Goal: Navigation & Orientation: Find specific page/section

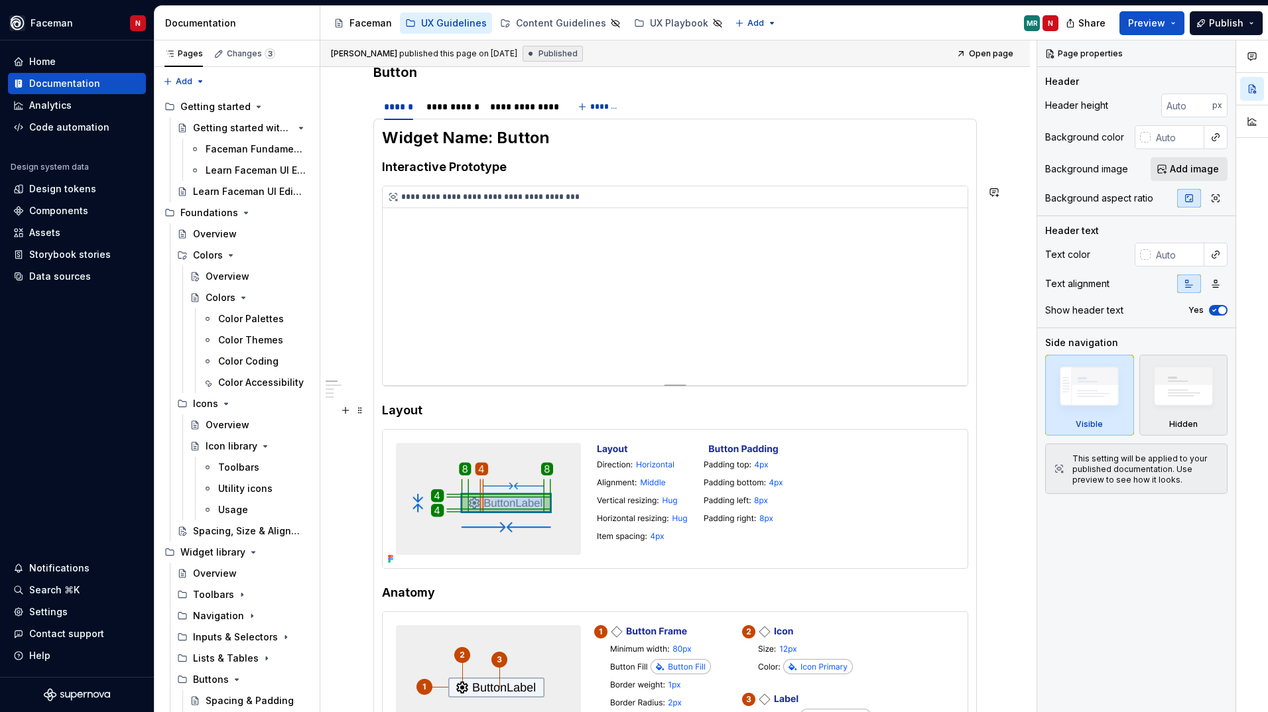
scroll to position [332, 0]
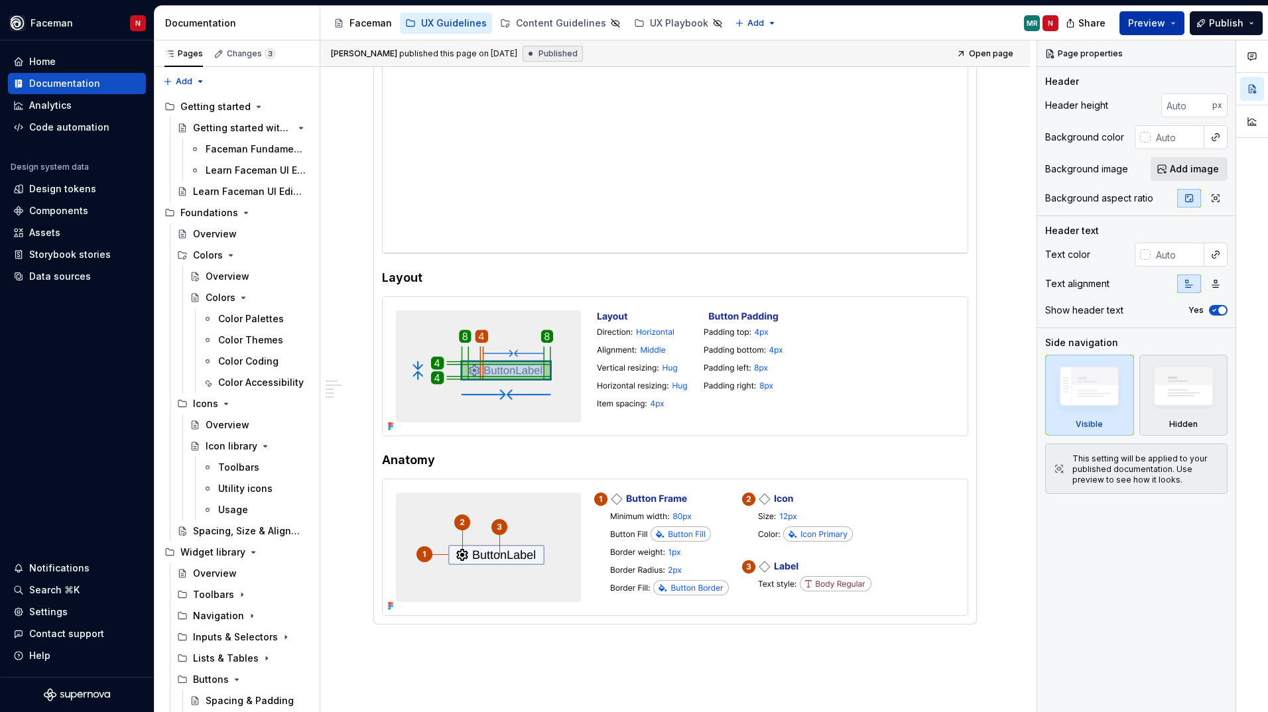
click at [1149, 29] on span "Preview" at bounding box center [1146, 23] width 37 height 13
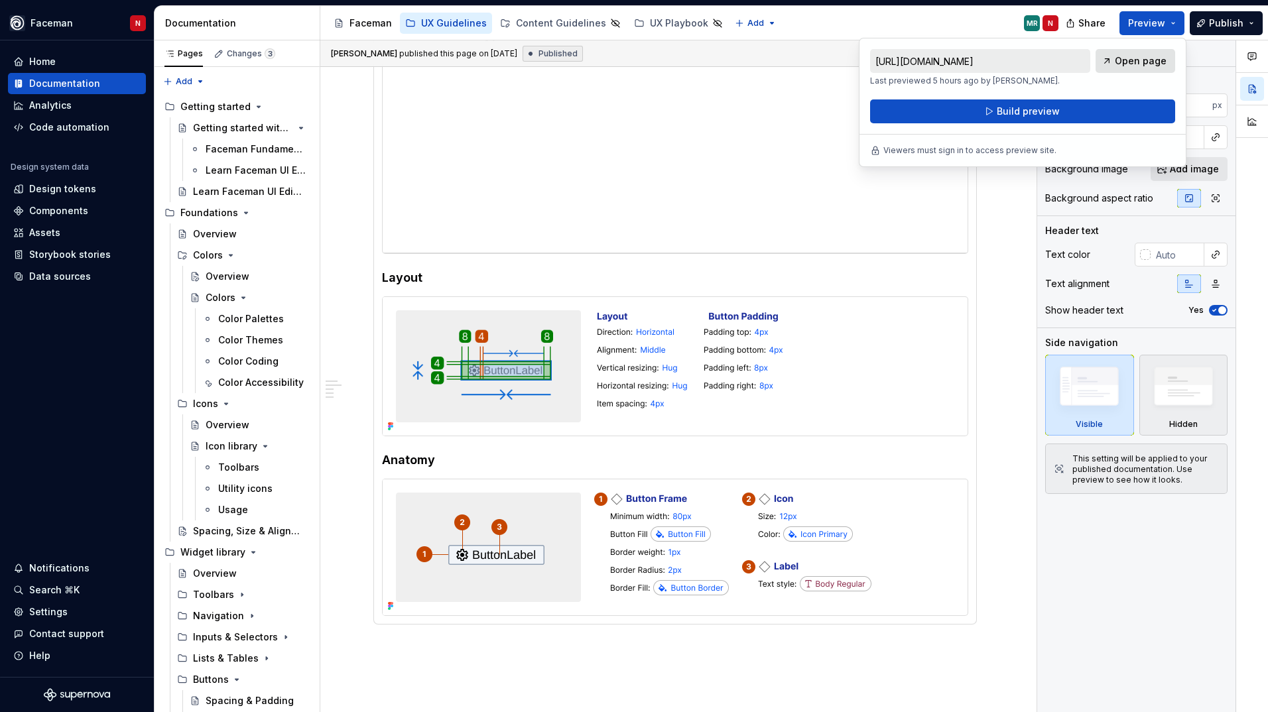
drag, startPoint x: 1149, startPoint y: 29, endPoint x: 1129, endPoint y: 63, distance: 39.8
click at [1129, 63] on span "Open page" at bounding box center [1141, 60] width 52 height 13
type textarea "*"
click at [72, 68] on div "Home" at bounding box center [76, 61] width 127 height 13
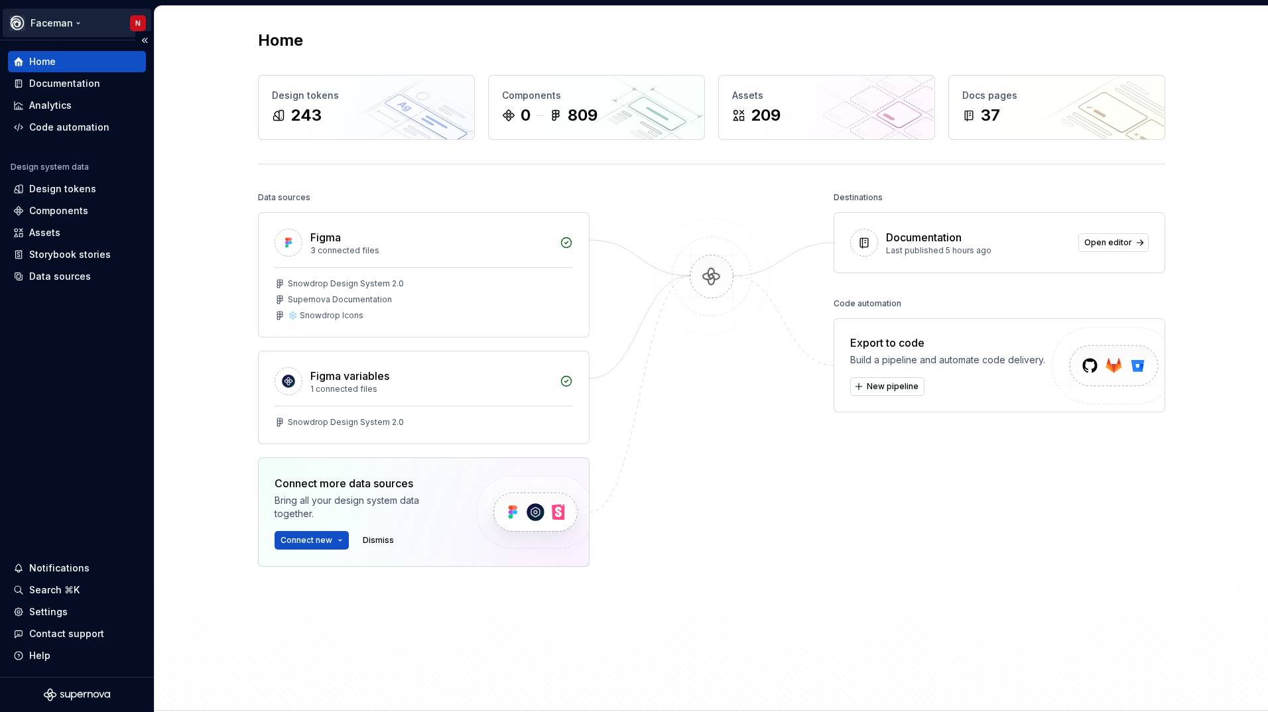
click at [140, 23] on html "Faceman N Home Documentation Analytics Code automation Design system data Desig…" at bounding box center [634, 356] width 1268 height 712
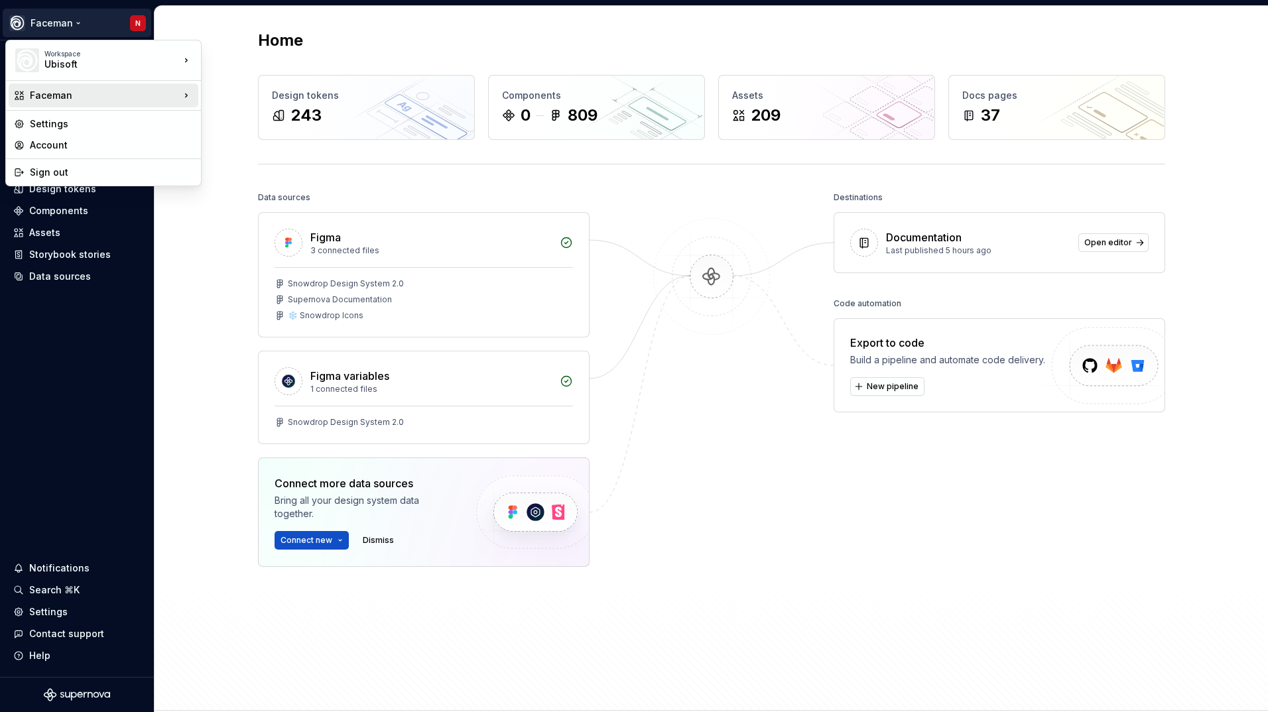
click at [97, 95] on div "Faceman" at bounding box center [105, 95] width 150 height 13
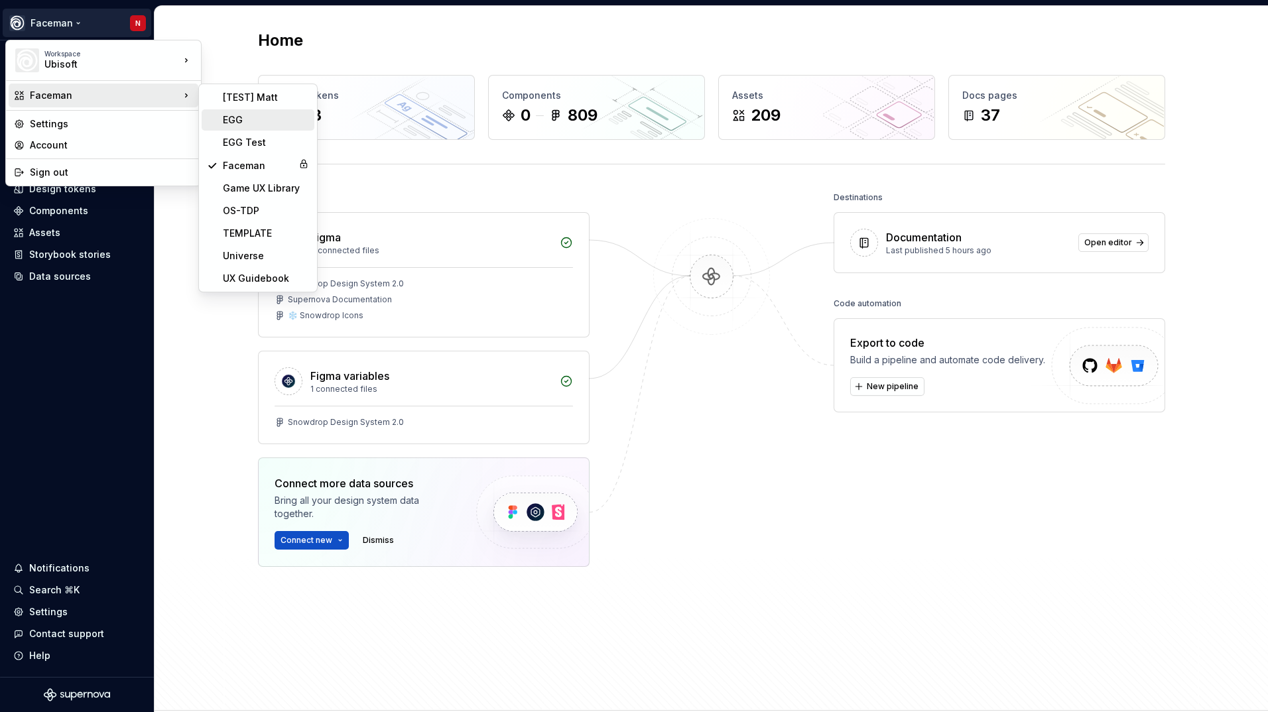
drag, startPoint x: 240, startPoint y: 123, endPoint x: 230, endPoint y: 117, distance: 11.6
click at [230, 117] on div "EGG" at bounding box center [266, 119] width 86 height 13
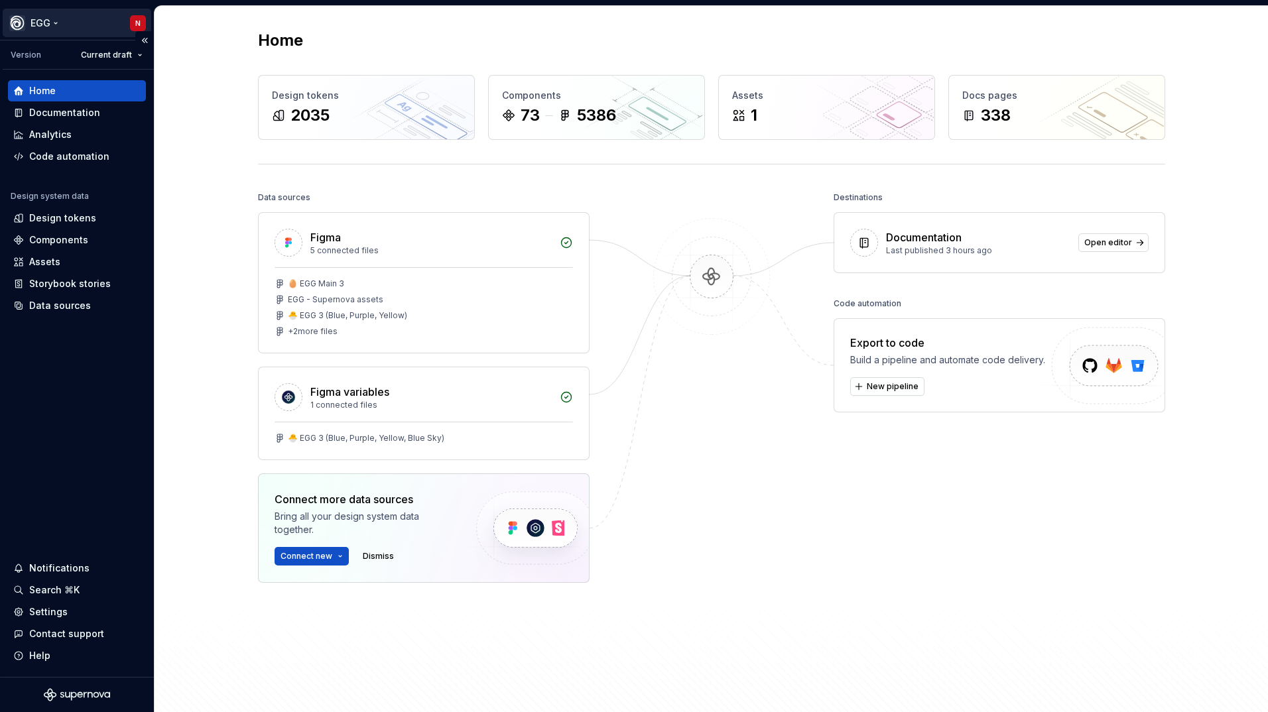
click at [135, 27] on html "EGG N Version Current draft Home Documentation Analytics Code automation Design…" at bounding box center [634, 356] width 1268 height 712
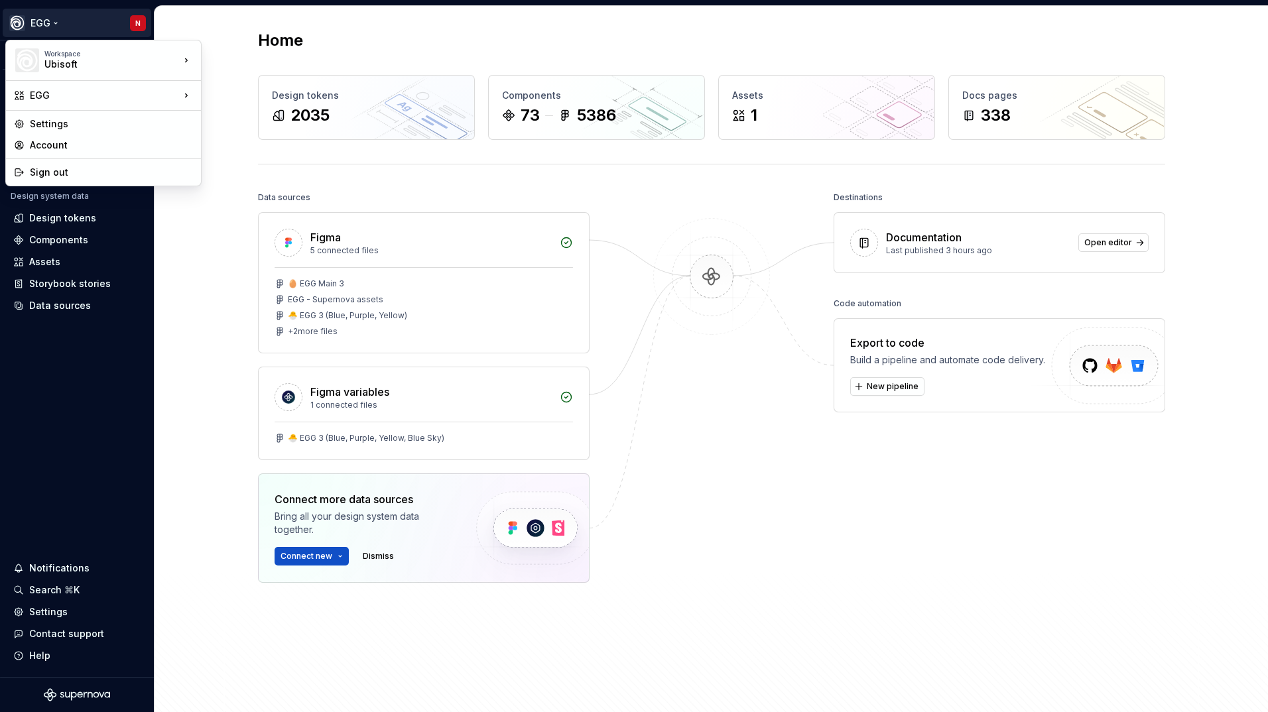
click at [211, 237] on html "EGG N Version Current draft Home Documentation Analytics Code automation Design…" at bounding box center [634, 356] width 1268 height 712
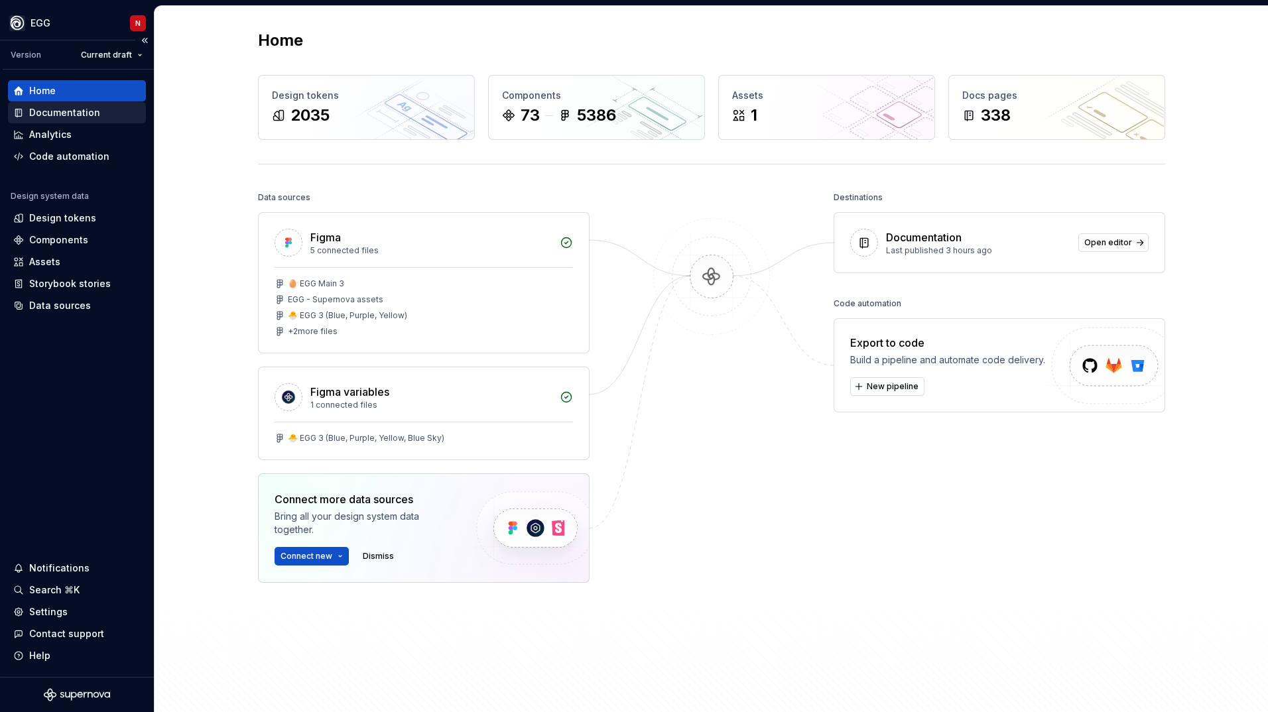
click at [71, 112] on div "Documentation" at bounding box center [64, 112] width 71 height 13
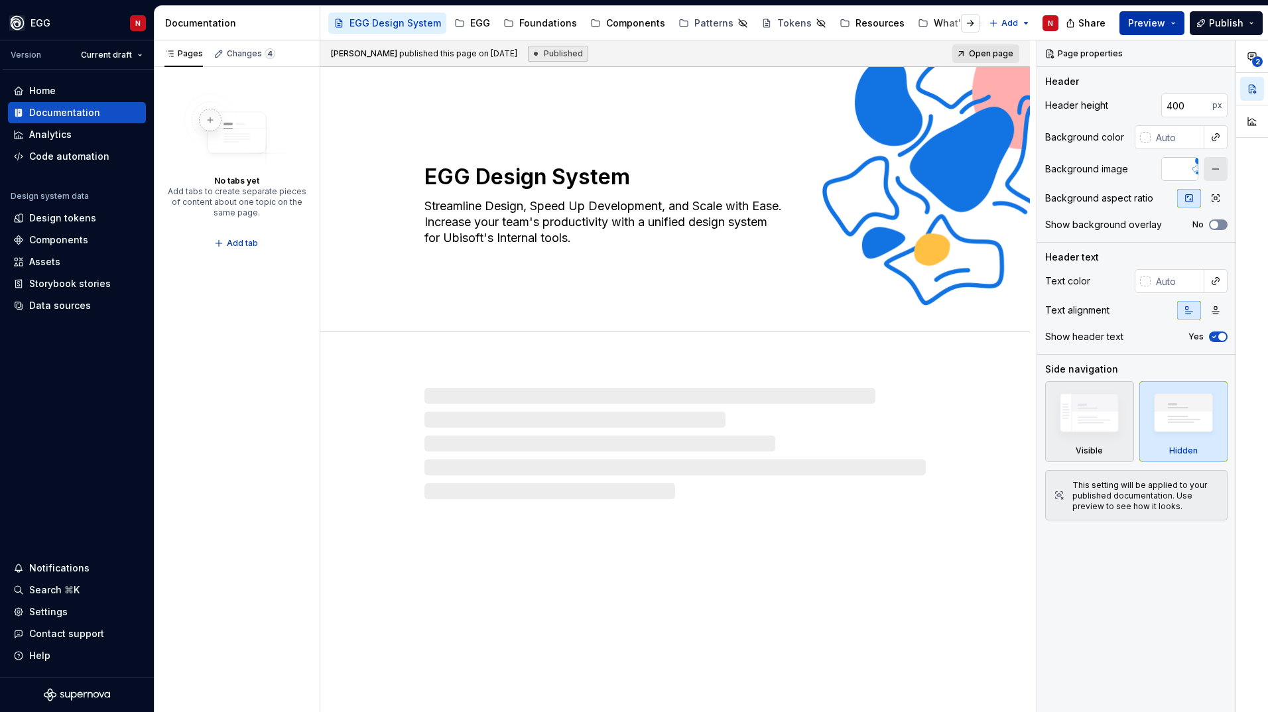
click at [1165, 29] on span "Preview" at bounding box center [1146, 23] width 37 height 13
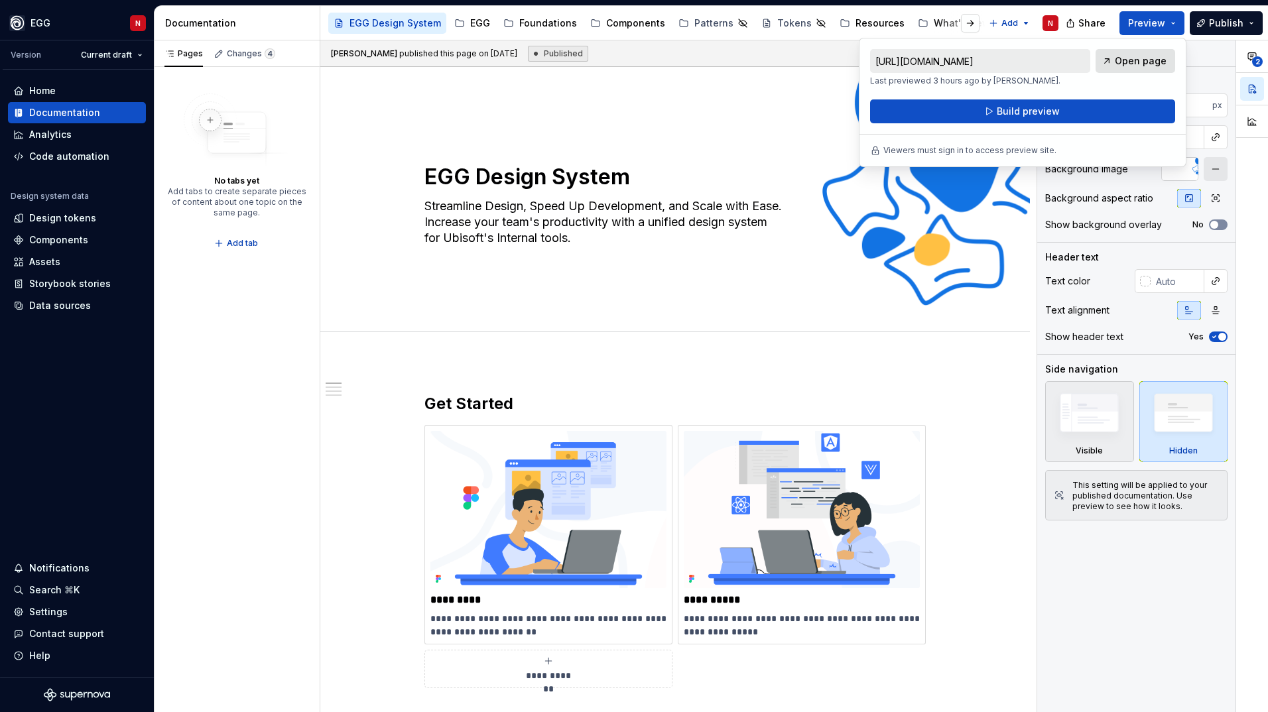
click at [1122, 62] on span "Open page" at bounding box center [1141, 60] width 52 height 13
type textarea "*"
